Goal: Transaction & Acquisition: Purchase product/service

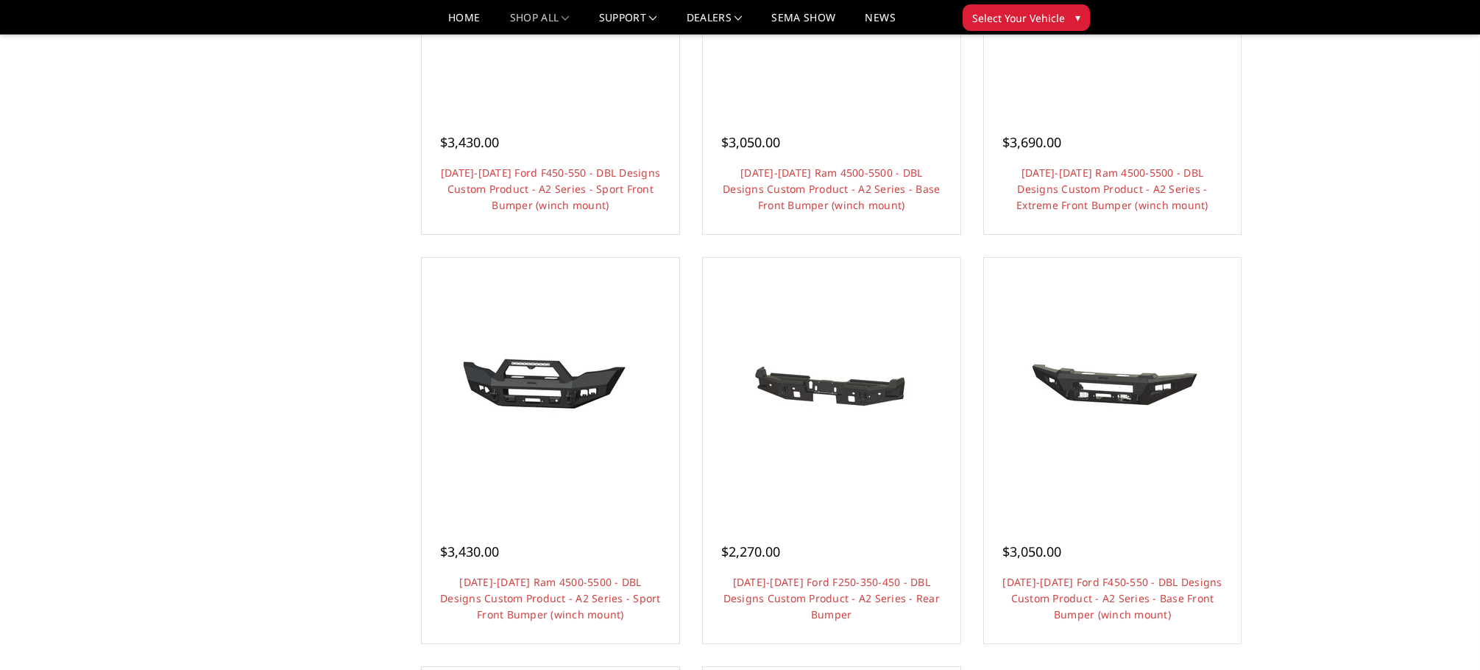
scroll to position [890, 0]
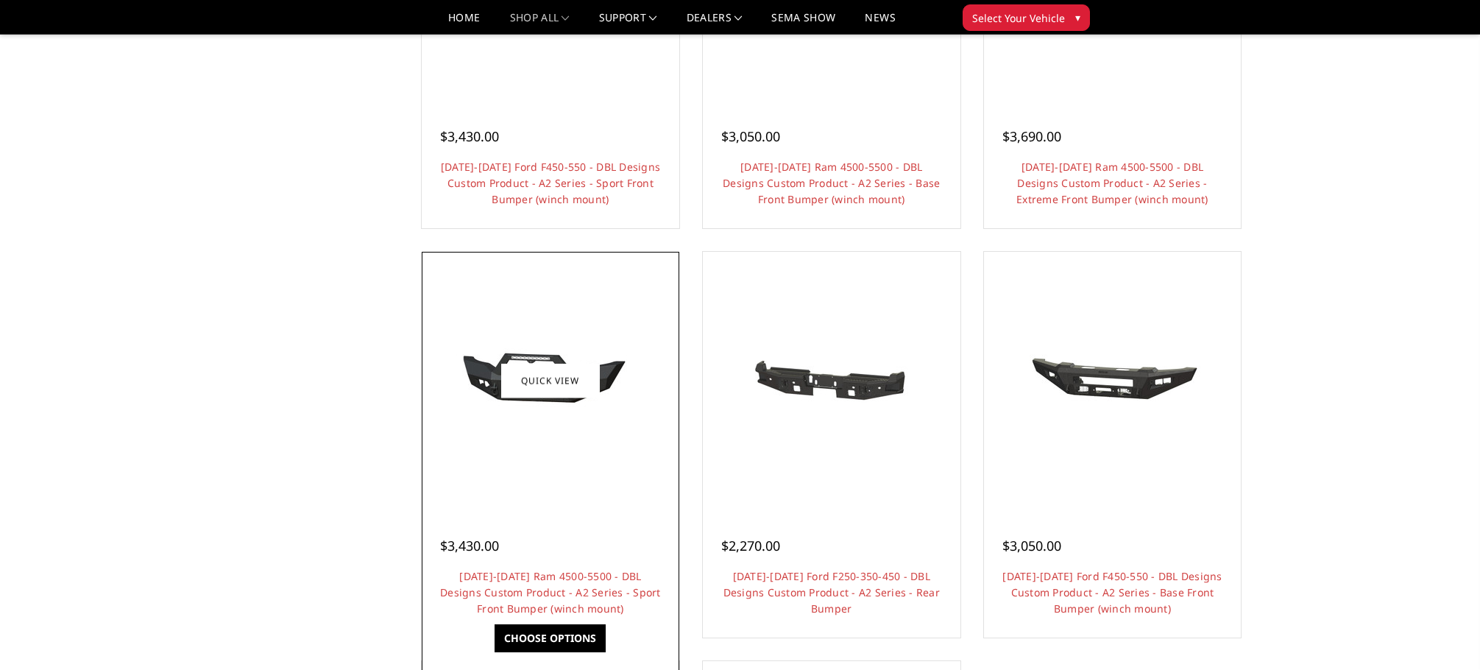
click at [511, 354] on img at bounding box center [550, 380] width 235 height 112
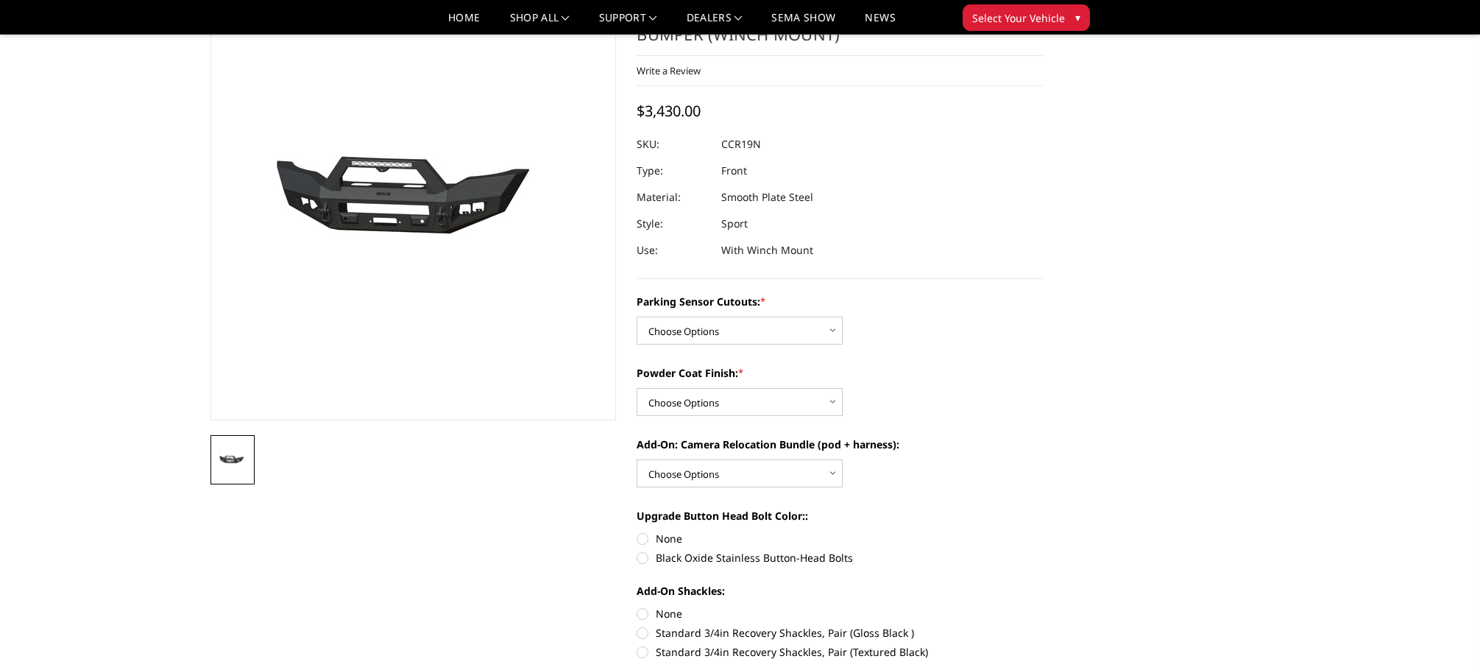
scroll to position [96, 0]
click at [831, 332] on select "Choose Options Yes - I have front parking sensors No - I do NOT have parking se…" at bounding box center [739, 330] width 206 height 28
select select "540"
click at [636, 316] on select "Choose Options Yes - I have front parking sensors No - I do NOT have parking se…" at bounding box center [739, 330] width 206 height 28
click at [831, 398] on select "Choose Options Bare metal (included) Texture Black Powder Coat" at bounding box center [739, 401] width 206 height 28
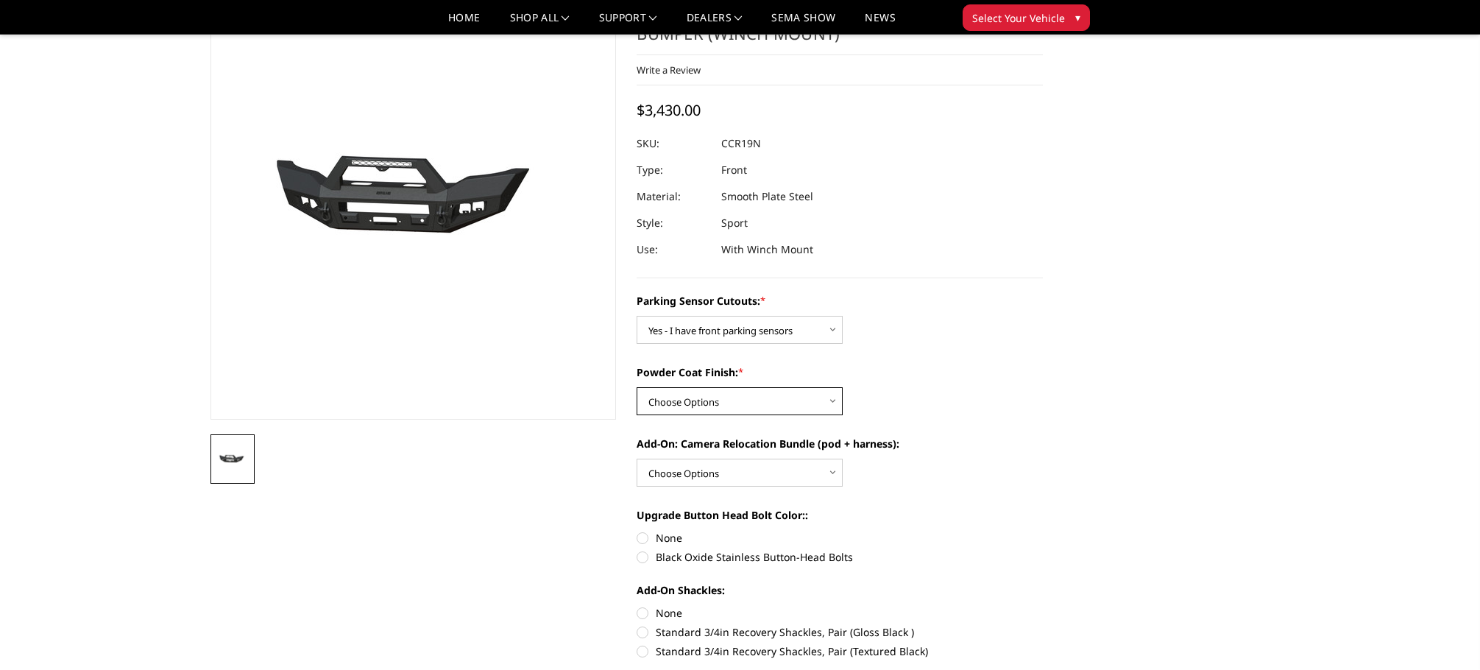
select select "518"
click at [636, 387] on select "Choose Options Bare metal (included) Texture Black Powder Coat" at bounding box center [739, 401] width 206 height 28
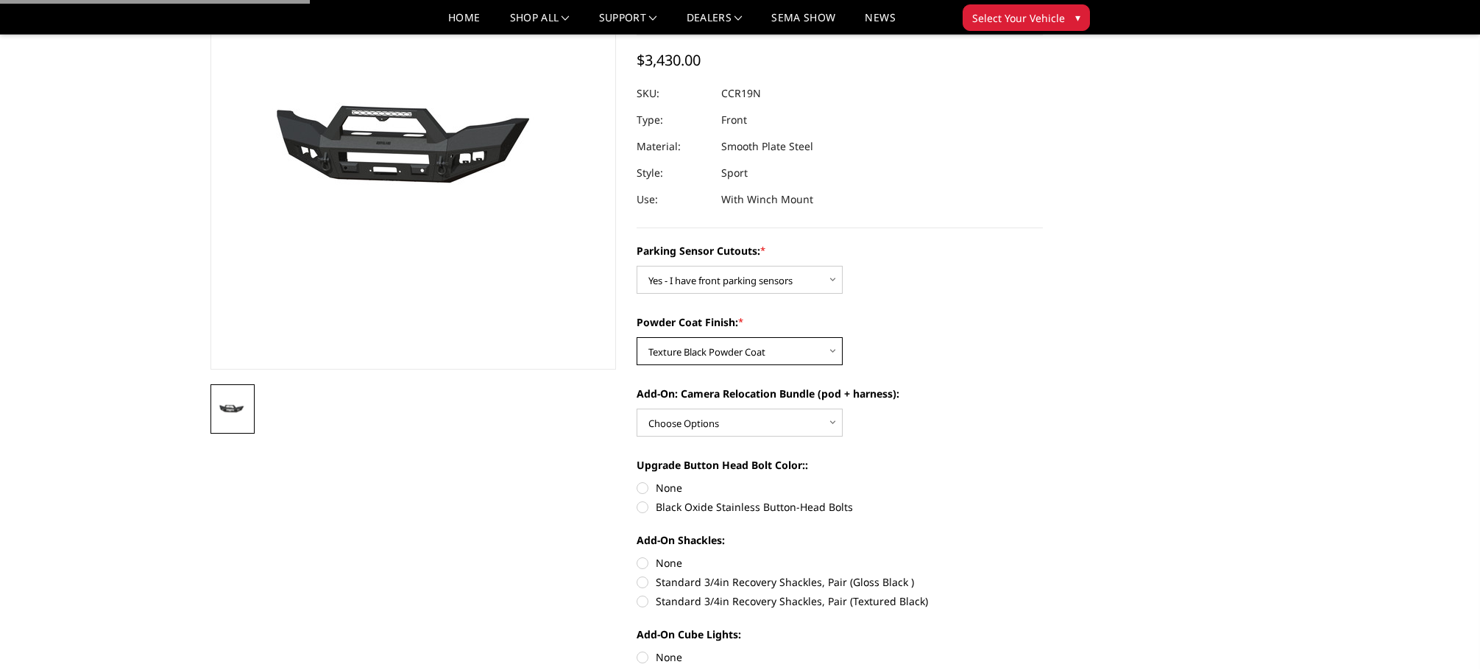
scroll to position [159, 0]
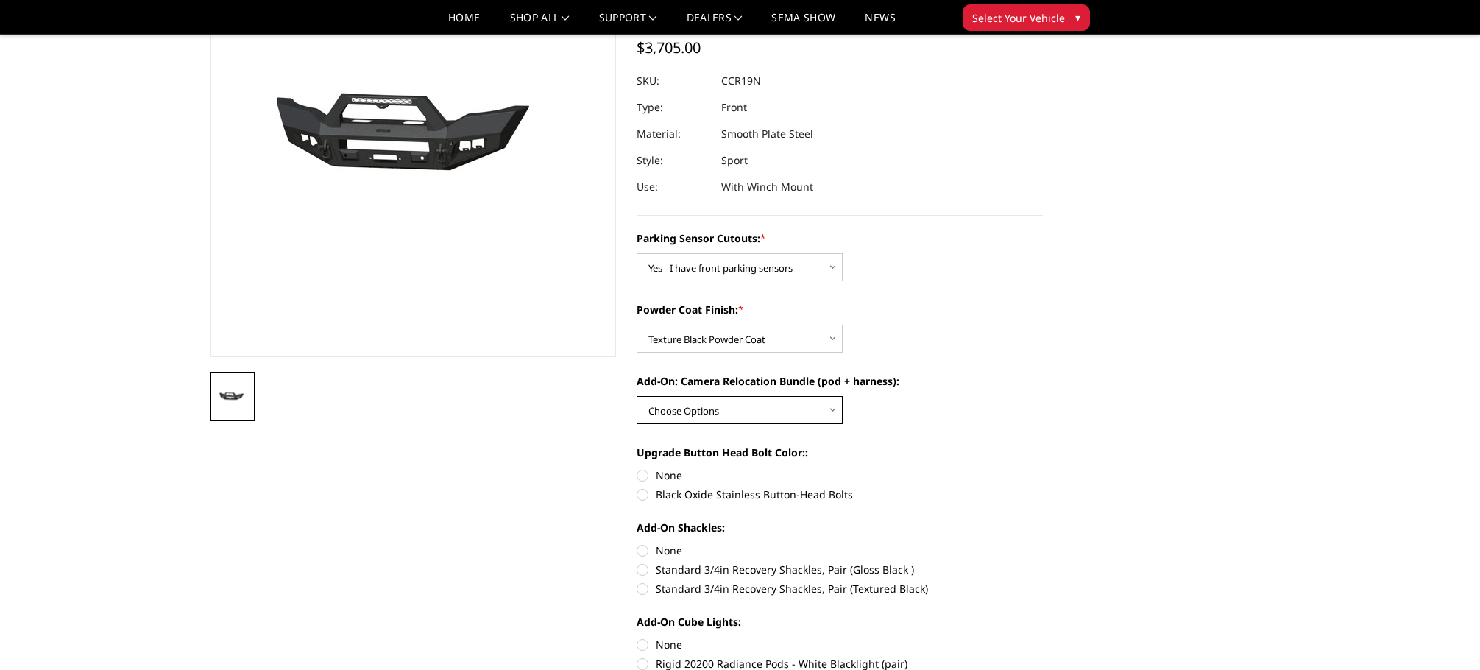
click at [834, 410] on select "Choose Options WITH front camera relocation harness + pod mount WITHOUT front c…" at bounding box center [739, 410] width 206 height 28
select select "1699"
click at [636, 396] on select "Choose Options WITH front camera relocation harness + pod mount WITHOUT front c…" at bounding box center [739, 410] width 206 height 28
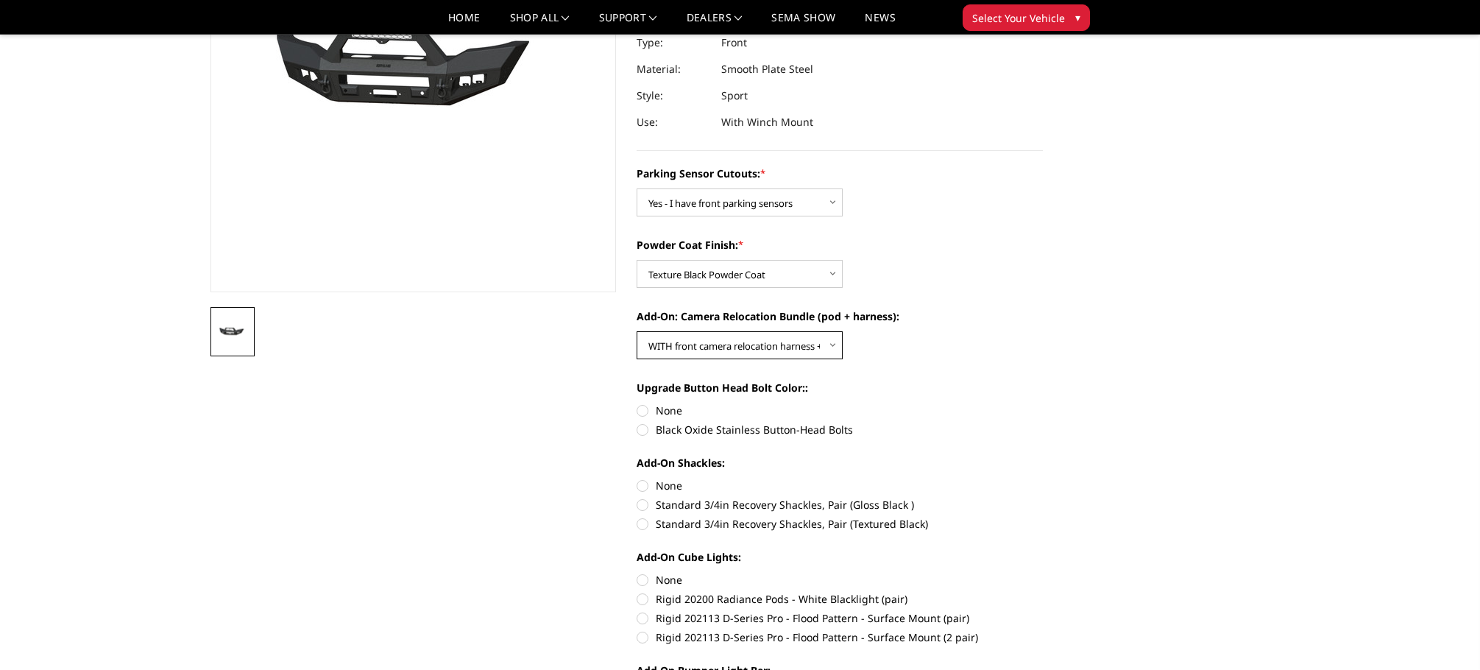
scroll to position [225, 0]
click at [833, 425] on label "Black Oxide Stainless Button-Head Bolts" at bounding box center [839, 427] width 406 height 15
click at [1043, 402] on input "Black Oxide Stainless Button-Head Bolts" at bounding box center [1043, 401] width 1 height 1
radio input "true"
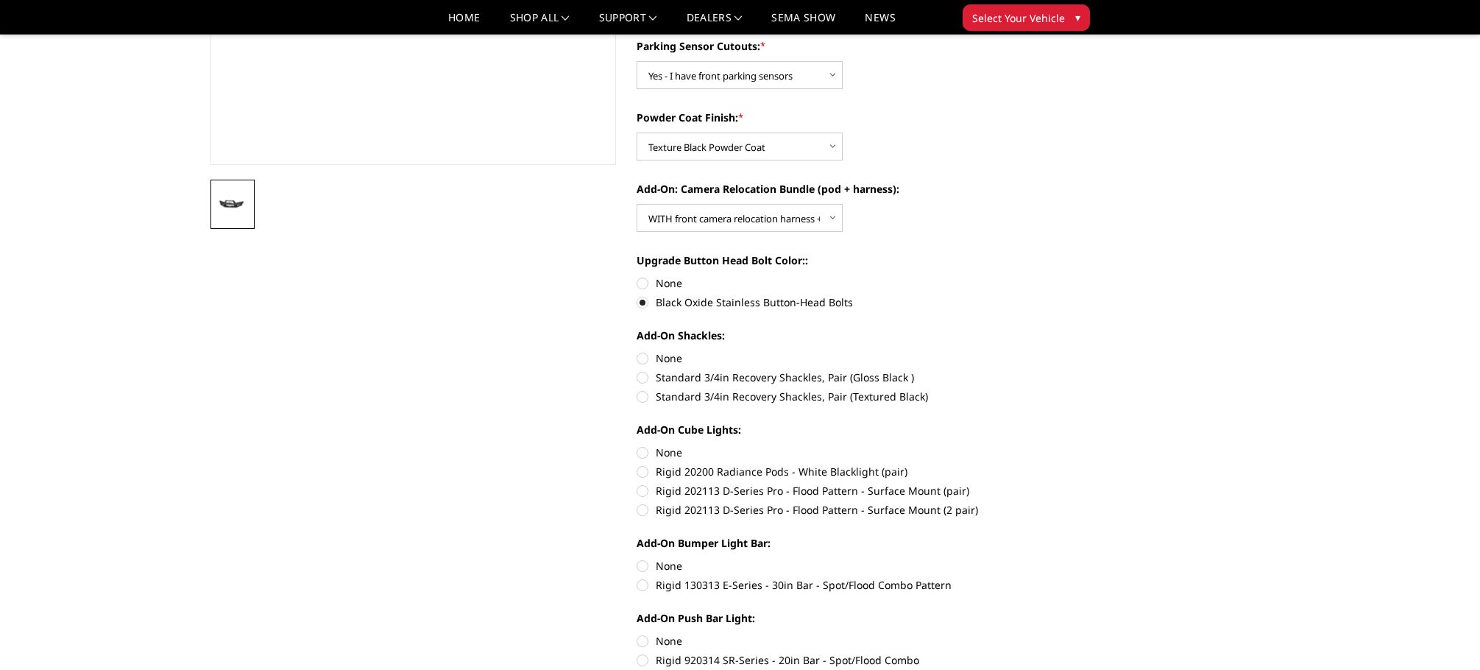
scroll to position [355, 0]
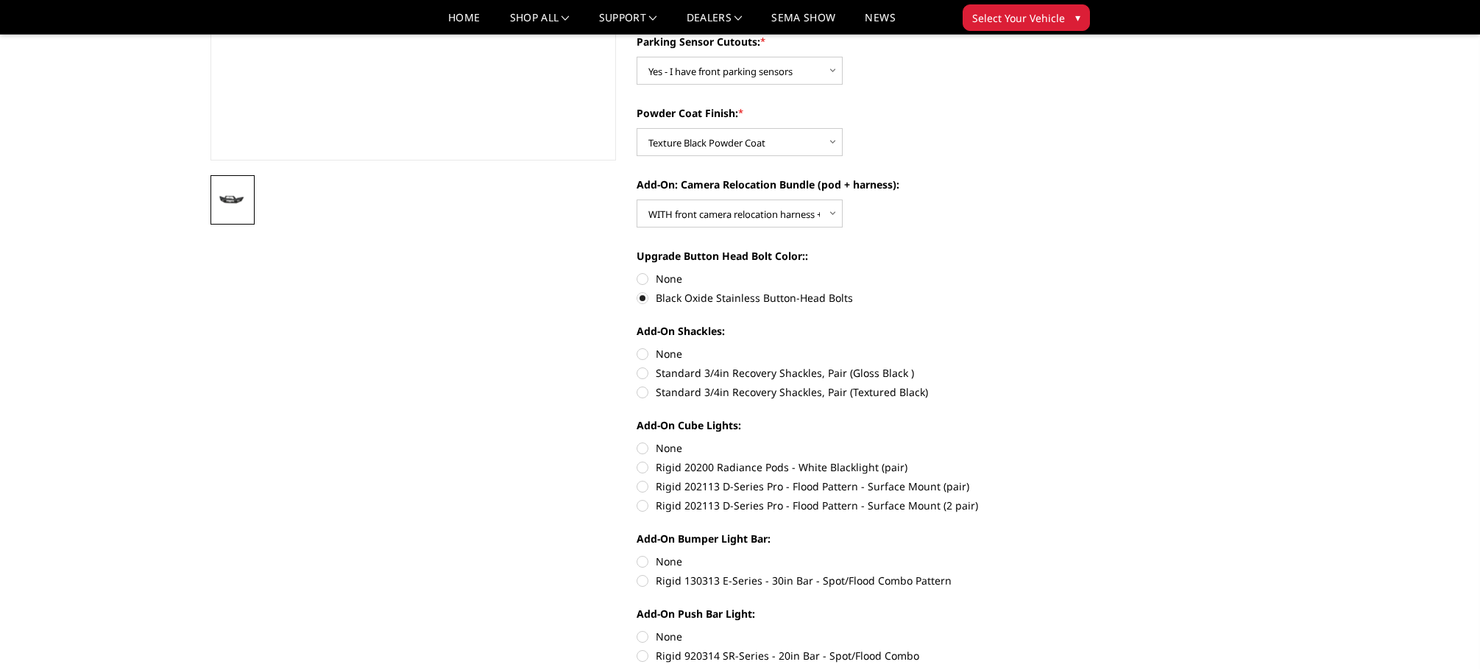
click at [790, 394] on label "Standard 3/4in Recovery Shackles, Pair (Textured Black)" at bounding box center [839, 391] width 406 height 15
click at [1043, 366] on input "Standard 3/4in Recovery Shackles, Pair (Textured Black)" at bounding box center [1043, 365] width 1 height 1
radio input "true"
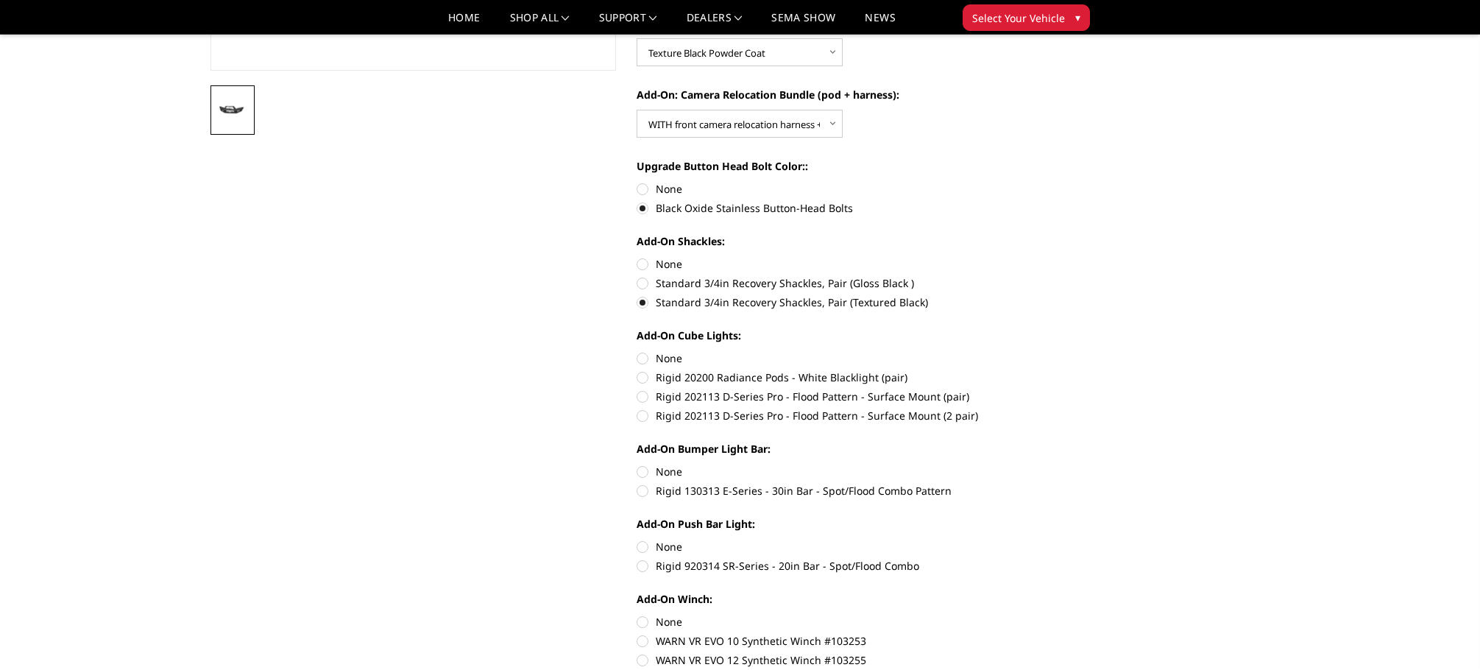
scroll to position [452, 0]
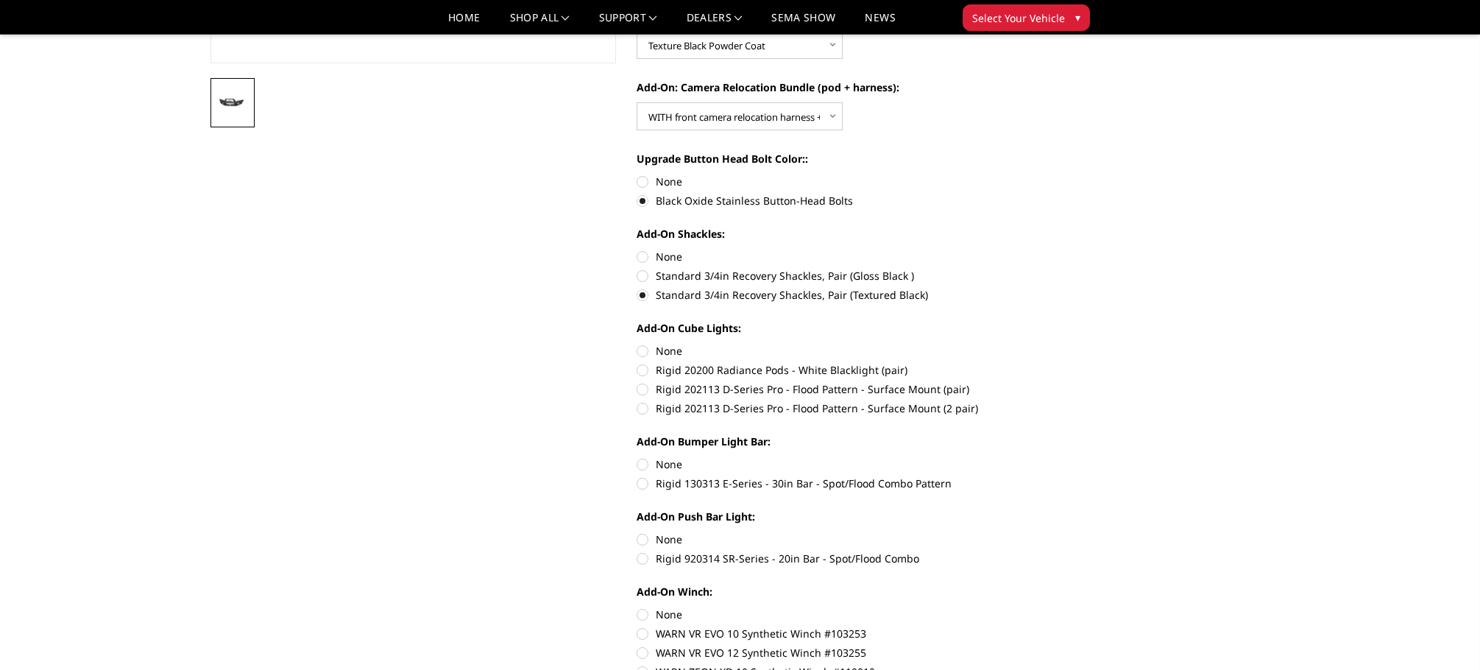
click at [773, 409] on label "Rigid 202113 D-Series Pro - Flood Pattern - Surface Mount (2 pair)" at bounding box center [839, 407] width 406 height 15
click at [1043, 382] on input "Rigid 202113 D-Series Pro - Flood Pattern - Surface Mount (2 pair)" at bounding box center [1043, 381] width 1 height 1
radio input "true"
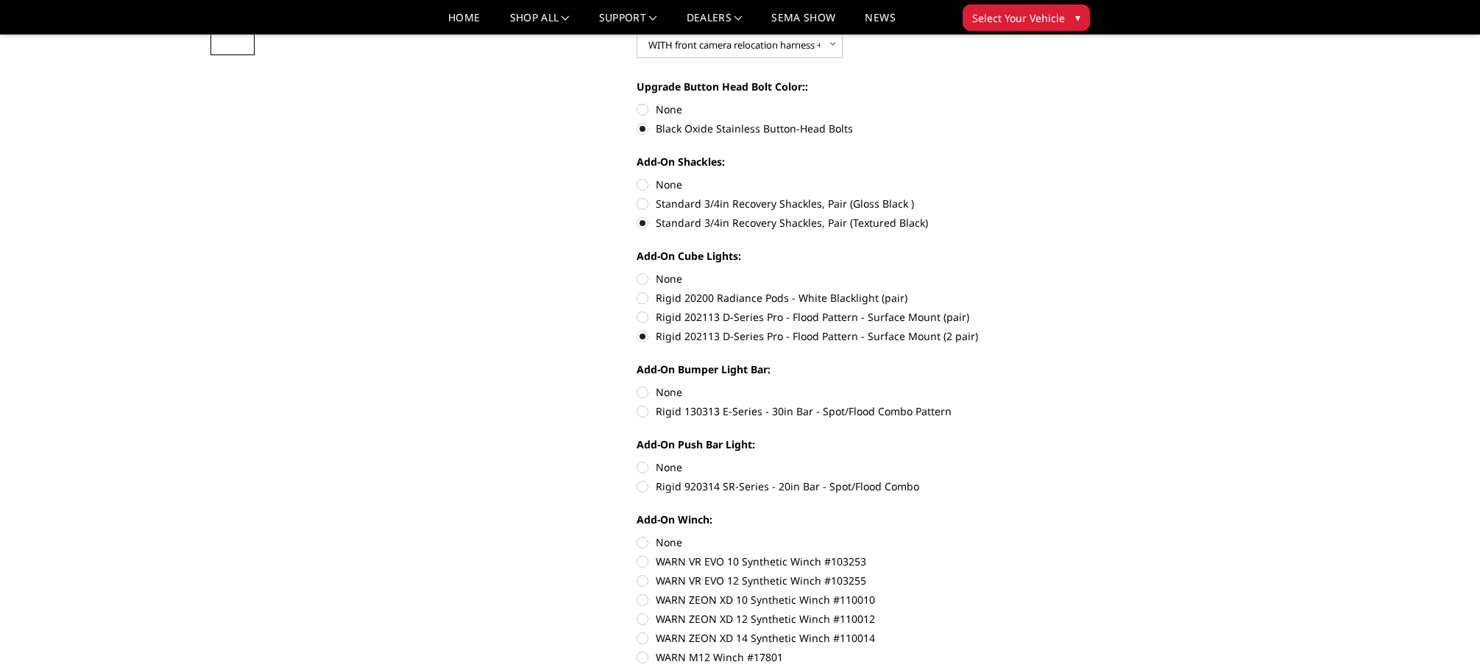
scroll to position [528, 0]
click at [816, 411] on label "Rigid 130313 E-Series - 30in Bar - Spot/Flood Combo Pattern" at bounding box center [839, 407] width 406 height 15
click at [1043, 381] on input "Rigid 130313 E-Series - 30in Bar - Spot/Flood Combo Pattern" at bounding box center [1043, 380] width 1 height 1
radio input "true"
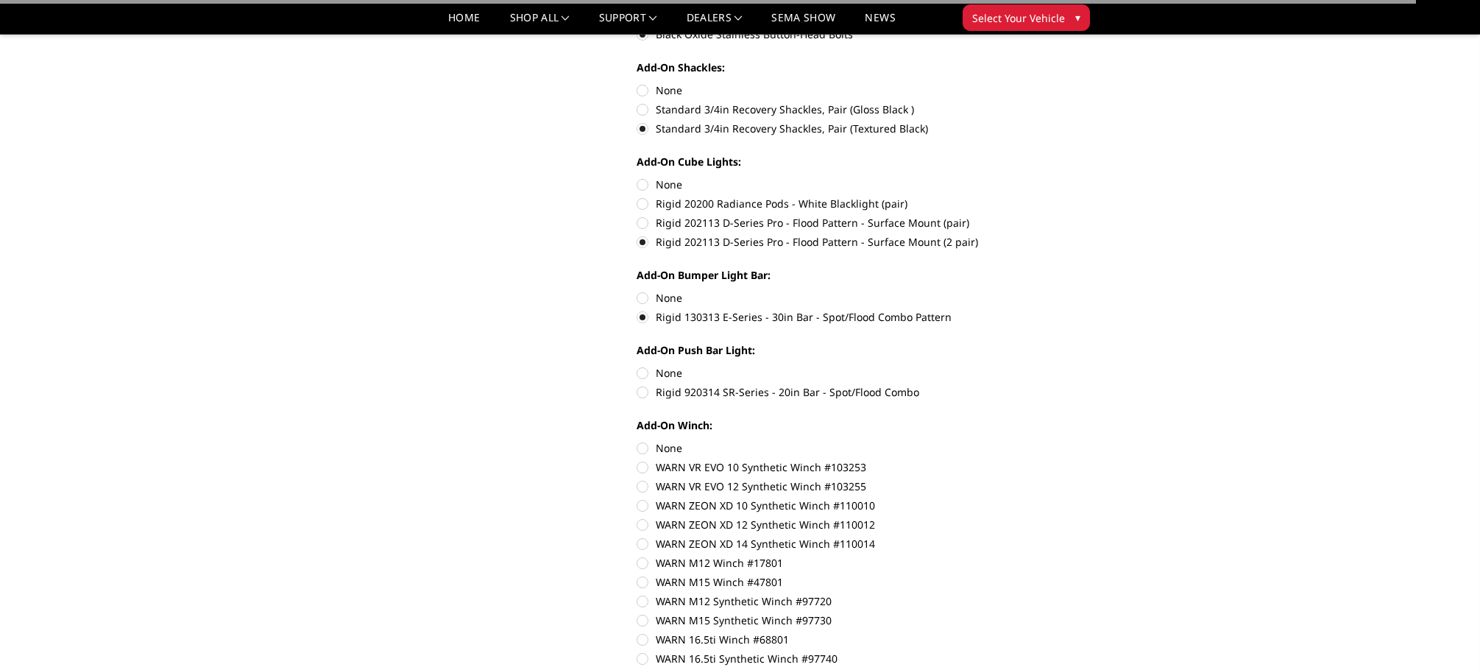
scroll to position [622, 0]
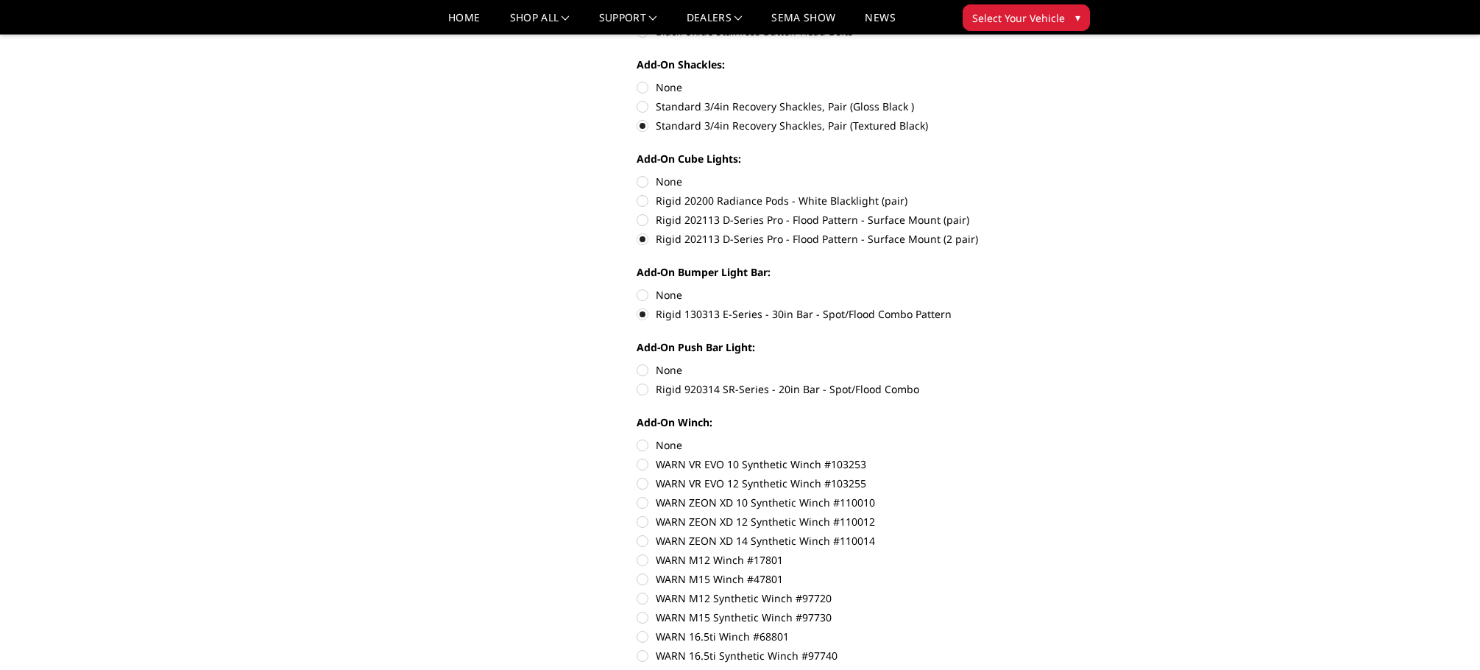
click at [794, 387] on label "Rigid 920314 SR-Series - 20in Bar - Spot/Flood Combo" at bounding box center [839, 388] width 406 height 15
click at [1043, 363] on input "Rigid 920314 SR-Series - 20in Bar - Spot/Flood Combo" at bounding box center [1043, 362] width 1 height 1
radio input "true"
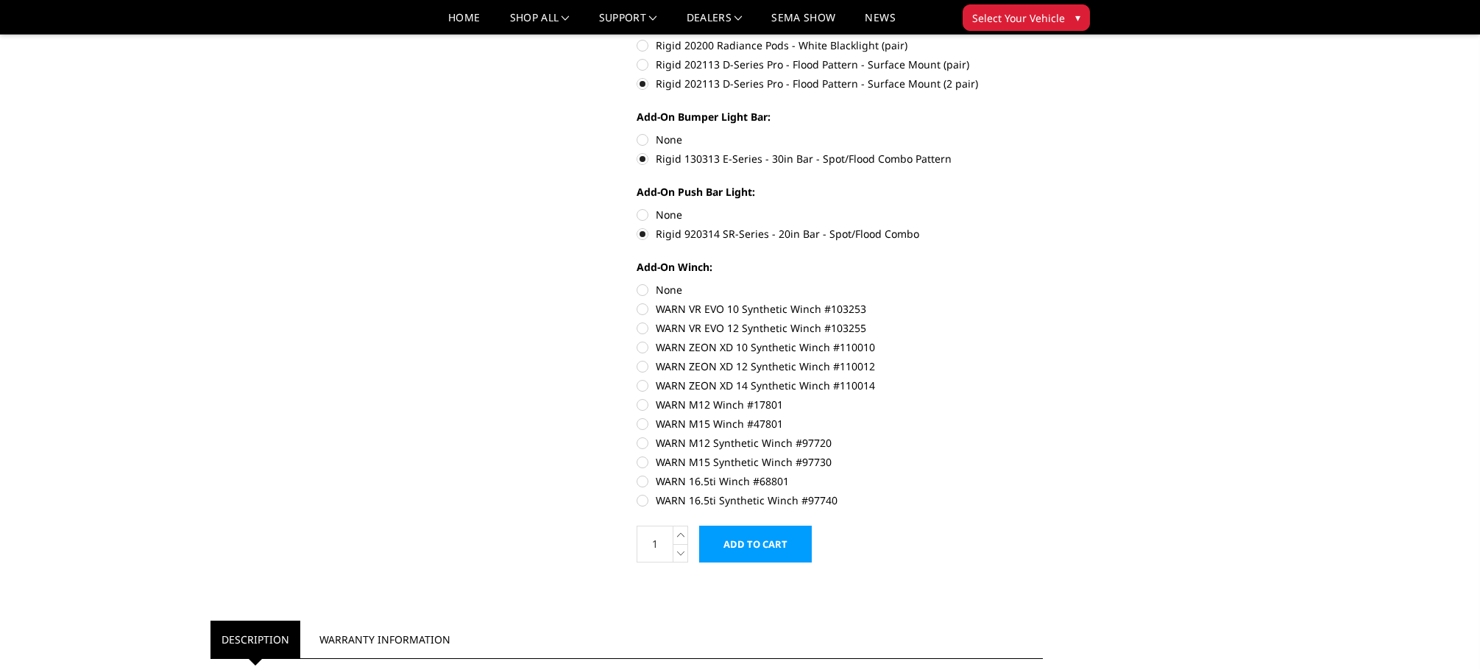
scroll to position [778, 0]
click at [748, 499] on label "WARN 16.5ti Synthetic Winch #97740" at bounding box center [839, 498] width 406 height 15
click at [1043, 473] on input "WARN 16.5ti Synthetic Winch #97740" at bounding box center [1043, 472] width 1 height 1
radio input "true"
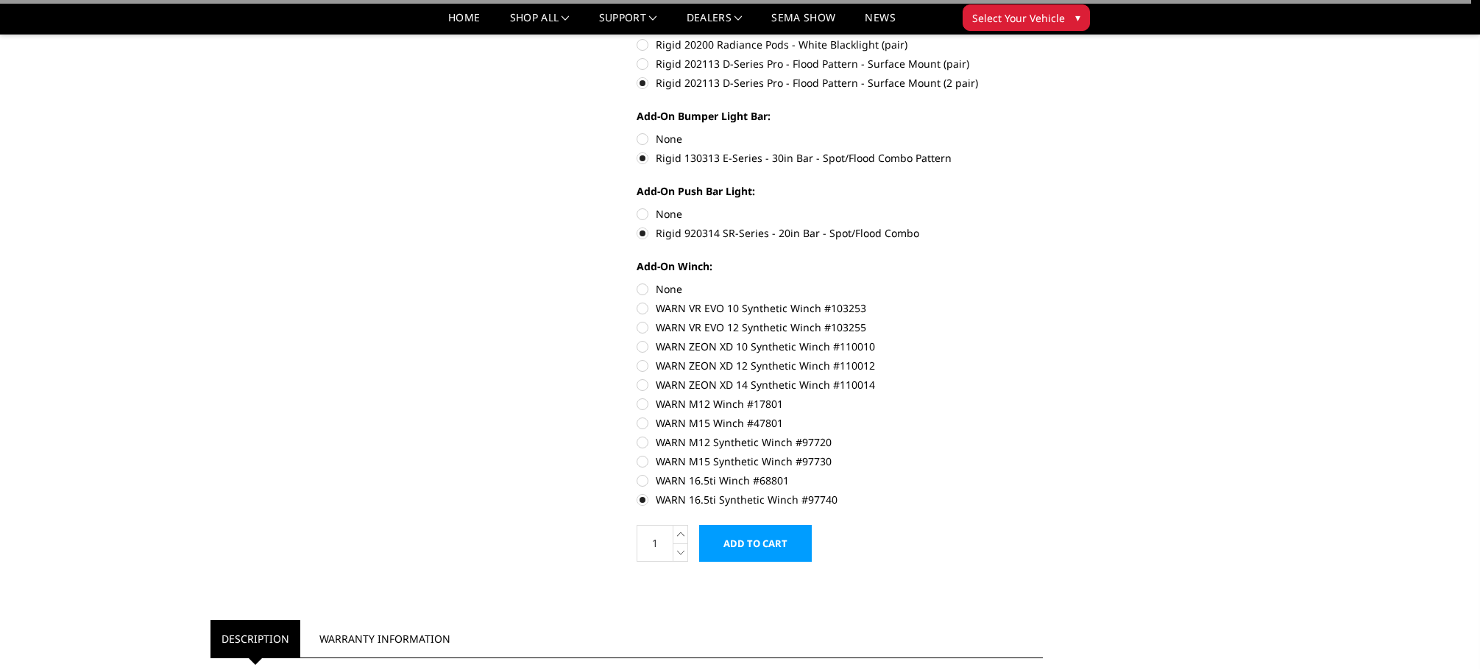
click at [770, 546] on input "Add to Cart" at bounding box center [755, 543] width 113 height 37
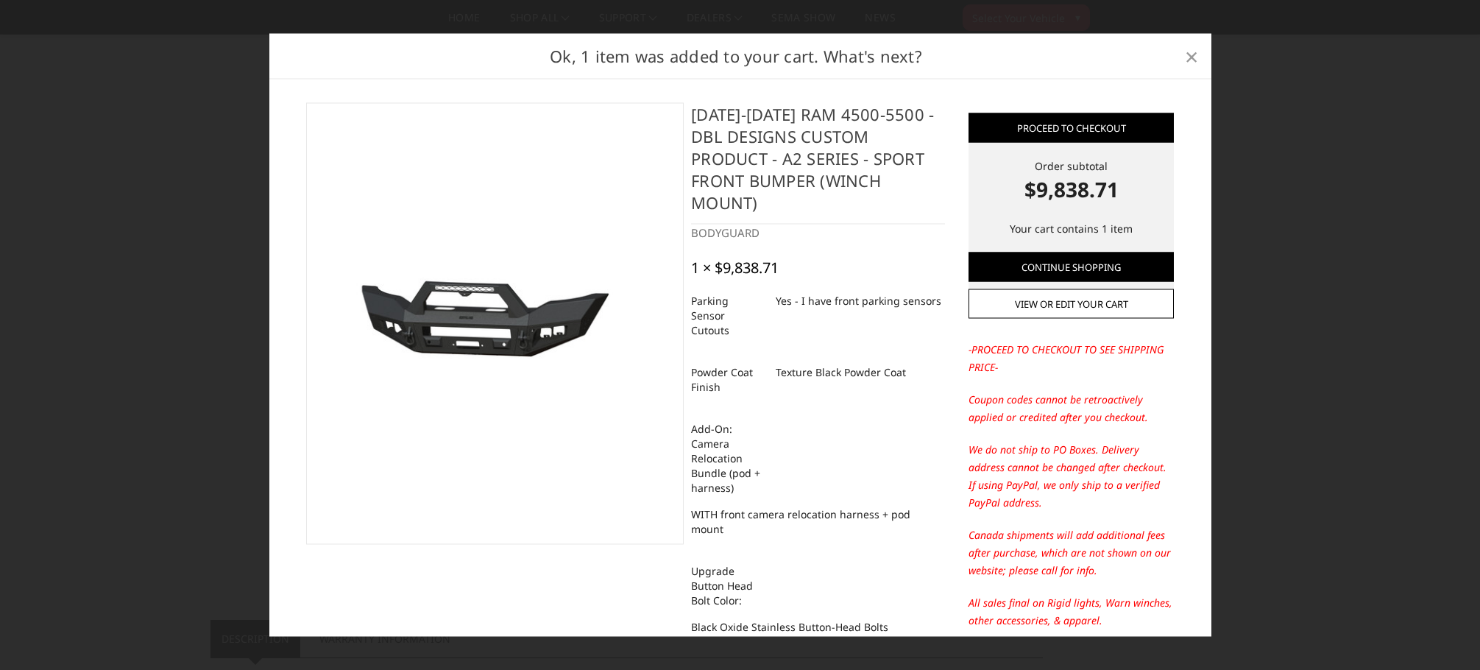
click at [1196, 60] on span "×" at bounding box center [1191, 56] width 13 height 32
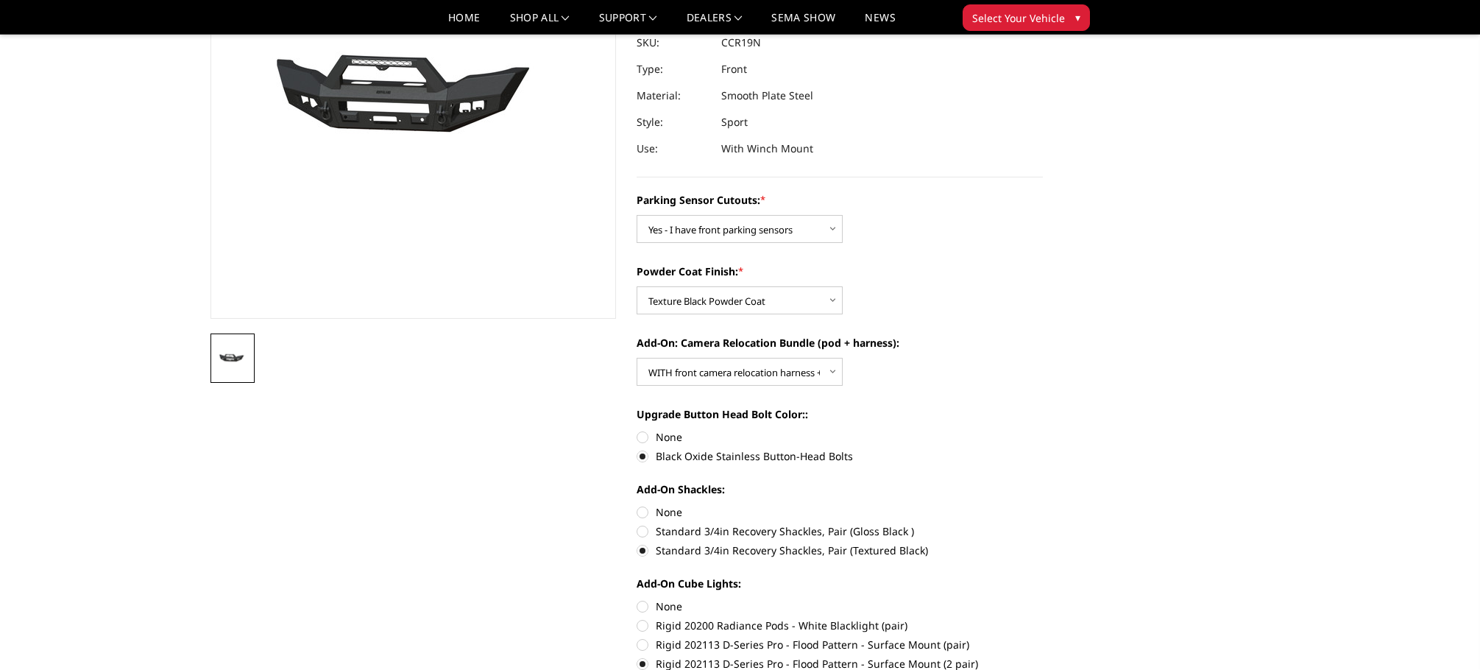
scroll to position [0, 0]
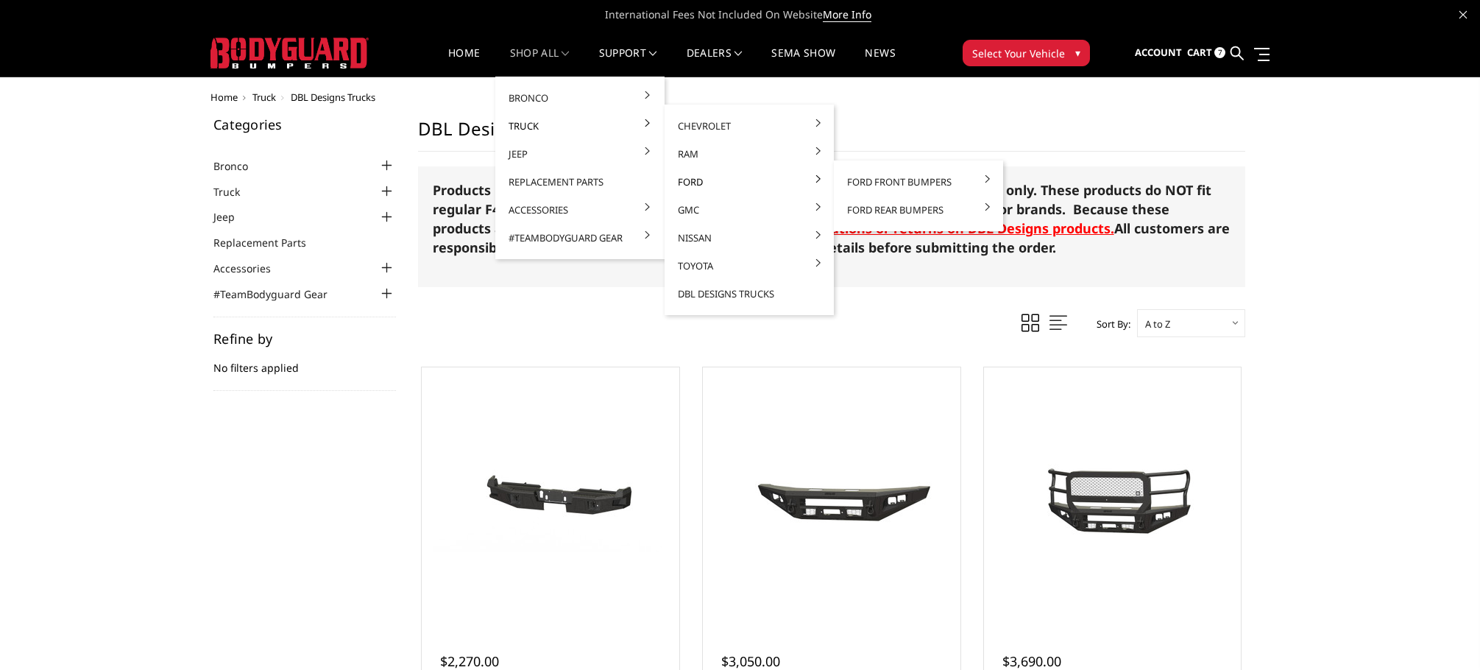
click at [682, 177] on link "Ford" at bounding box center [748, 182] width 157 height 28
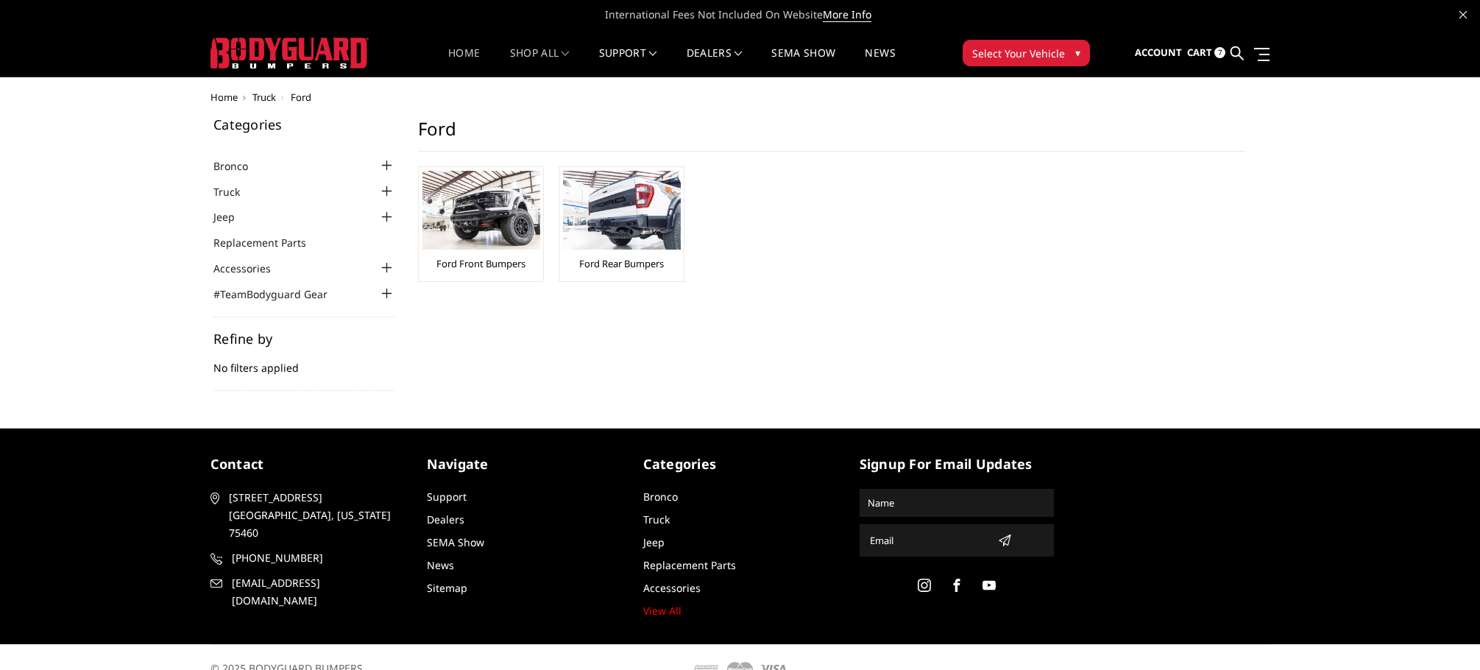
click at [474, 57] on link "Home" at bounding box center [464, 62] width 32 height 29
